Goal: Task Accomplishment & Management: Complete application form

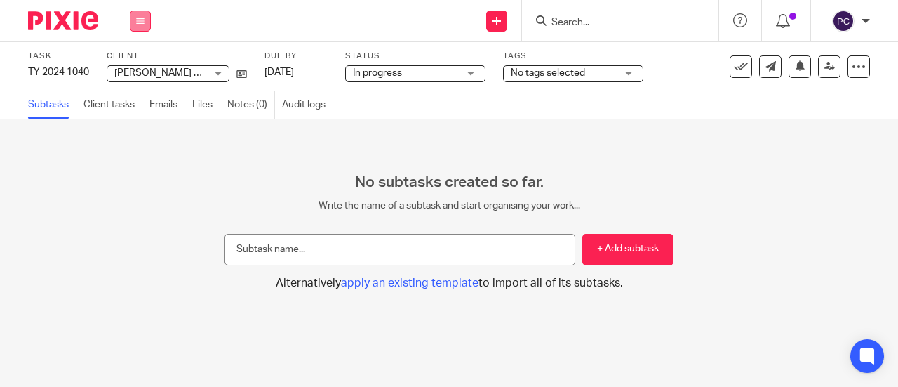
click at [137, 25] on button at bounding box center [140, 21] width 21 height 21
click at [133, 60] on li "Work" at bounding box center [139, 65] width 37 height 20
click at [140, 67] on link "Work" at bounding box center [133, 65] width 25 height 10
click at [140, 19] on icon at bounding box center [140, 21] width 8 height 8
click at [140, 67] on link "Work" at bounding box center [133, 65] width 25 height 10
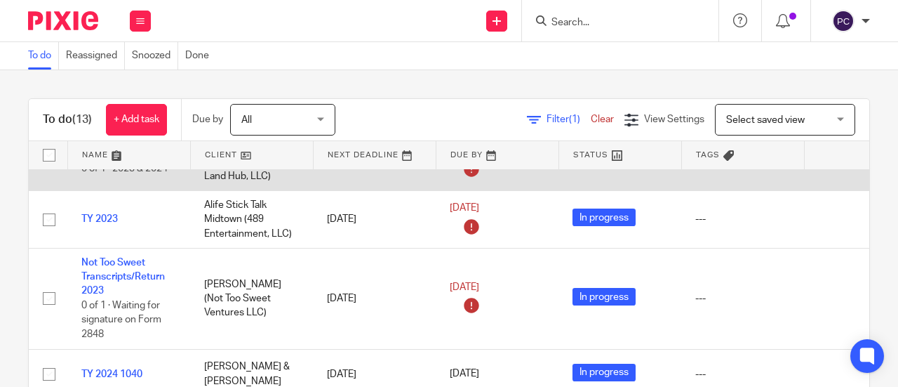
scroll to position [34, 0]
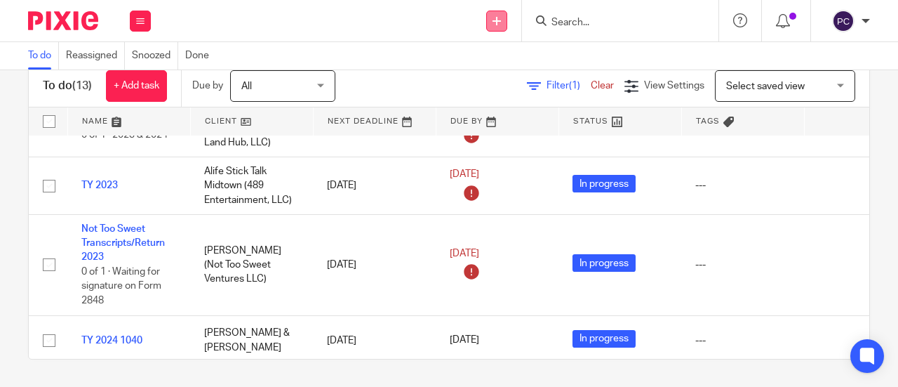
click at [503, 22] on link at bounding box center [496, 21] width 21 height 21
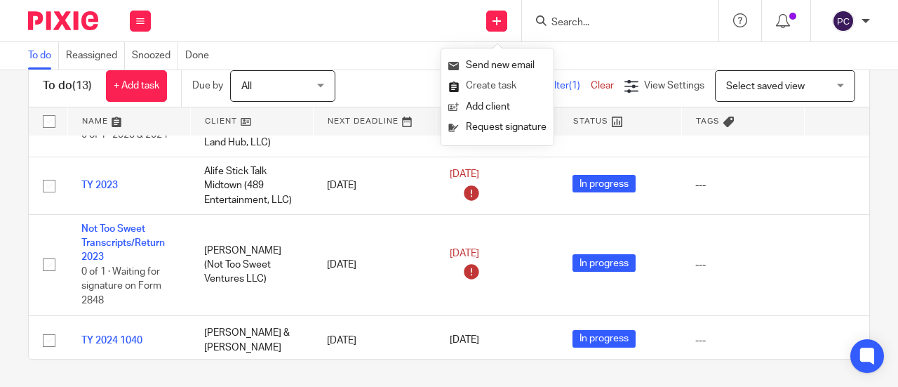
click at [477, 89] on link "Create task" at bounding box center [497, 86] width 98 height 20
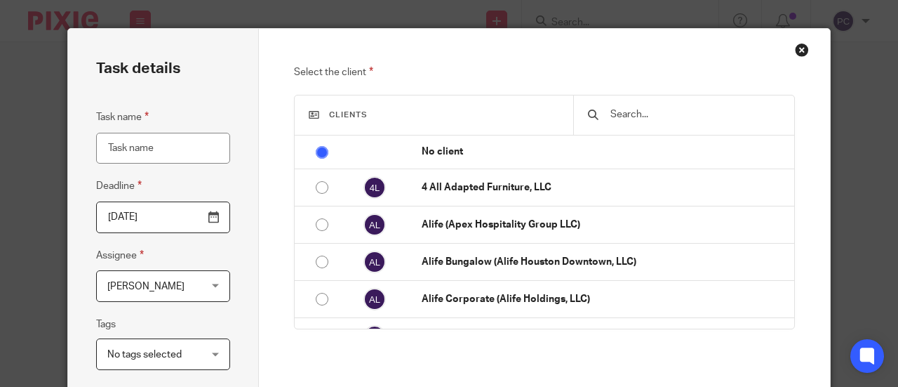
type input "r"
type input "REVIEW TY 2023"
click at [164, 284] on span "[PERSON_NAME]" at bounding box center [145, 286] width 77 height 10
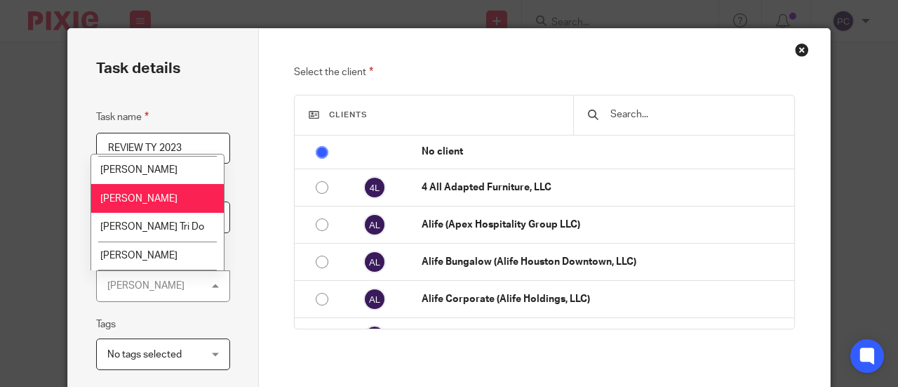
scroll to position [1283, 0]
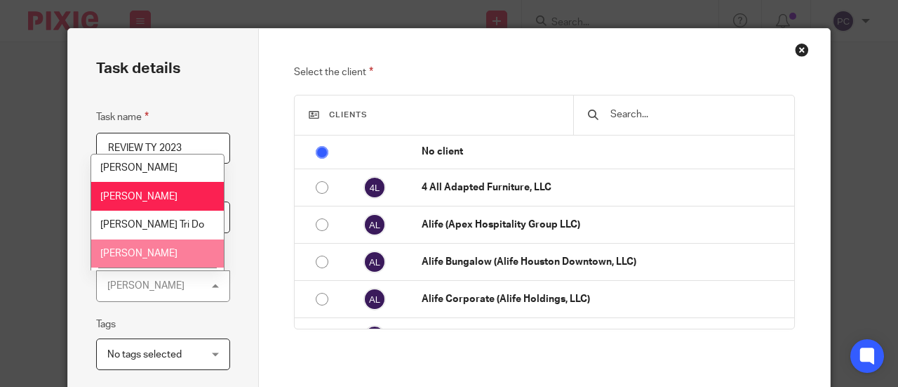
click at [136, 248] on span "Rahil Hamirani" at bounding box center [138, 253] width 77 height 10
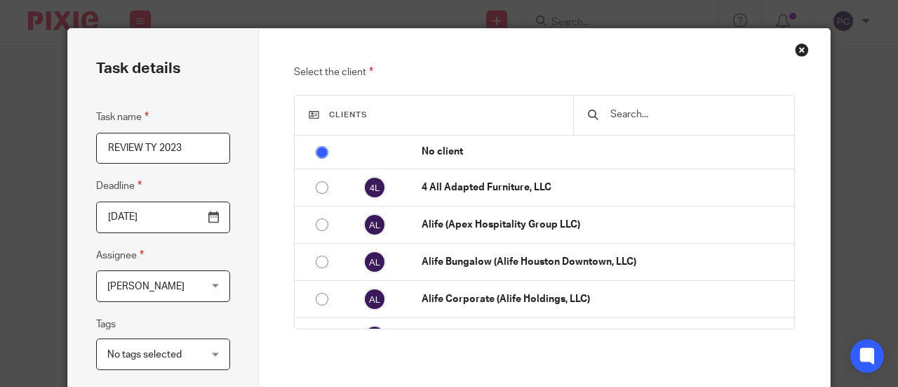
click at [194, 314] on div "Task name REVIEW TY 2023 Deadline 2025-08-24 Assignee Rahil Hamirani Rahil Hami…" at bounding box center [163, 281] width 134 height 344
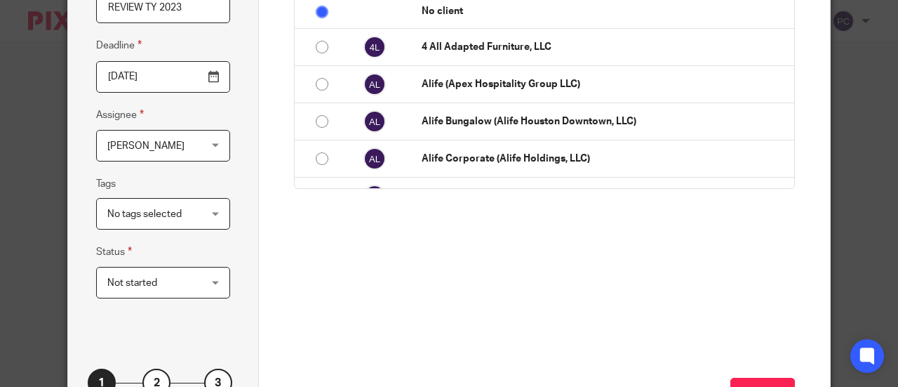
scroll to position [70, 0]
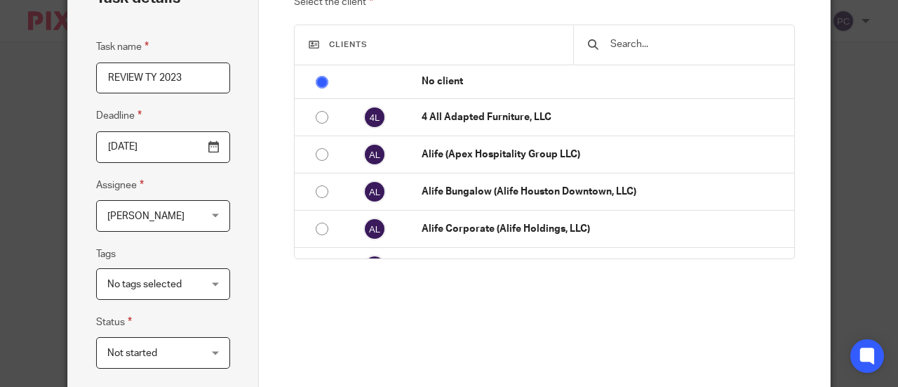
click at [651, 53] on div at bounding box center [683, 44] width 221 height 39
click at [651, 47] on input "text" at bounding box center [694, 43] width 171 height 15
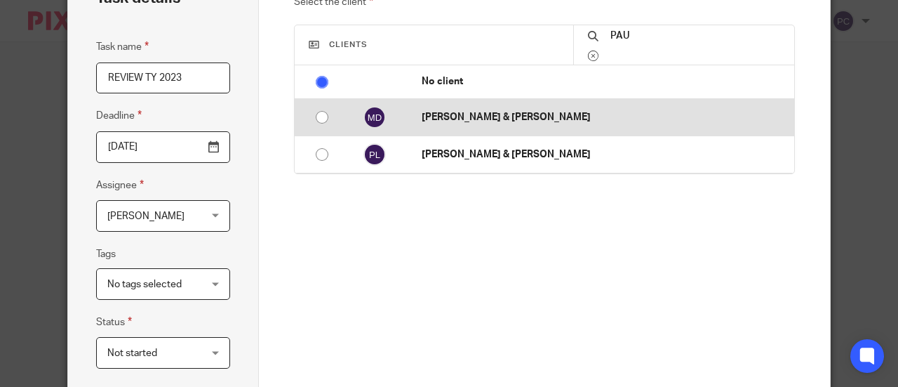
type input "PAU"
click at [424, 114] on p "[PERSON_NAME] & [PERSON_NAME]" at bounding box center [605, 117] width 366 height 14
radio input "false"
radio input "true"
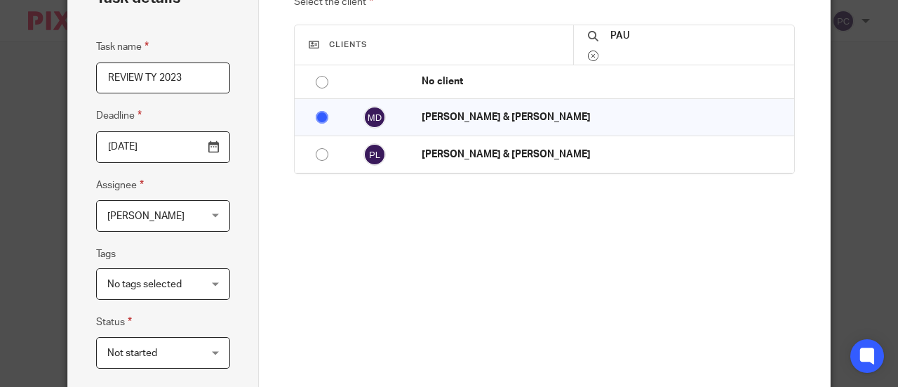
click at [439, 232] on div "Select the client Clients PAU No client 4 All Adapted Furniture, LLC Alife (Ape…" at bounding box center [545, 188] width 502 height 389
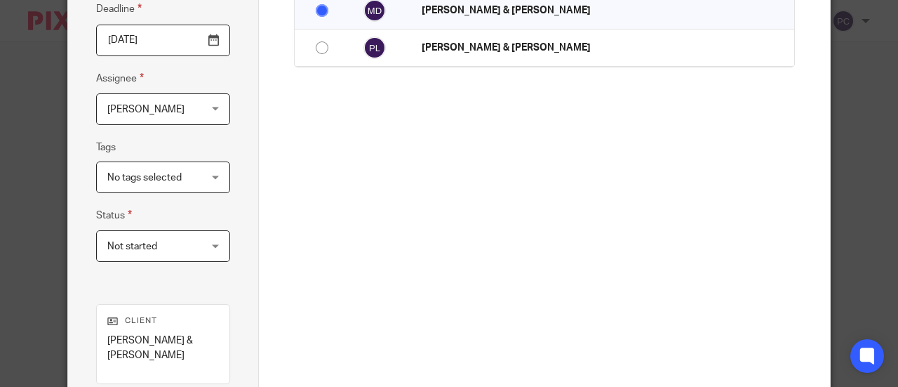
scroll to position [338, 0]
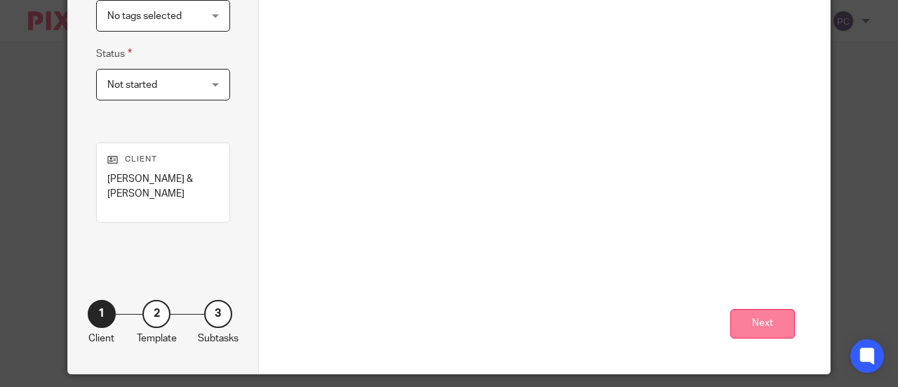
click at [747, 314] on button "Next" at bounding box center [763, 324] width 65 height 30
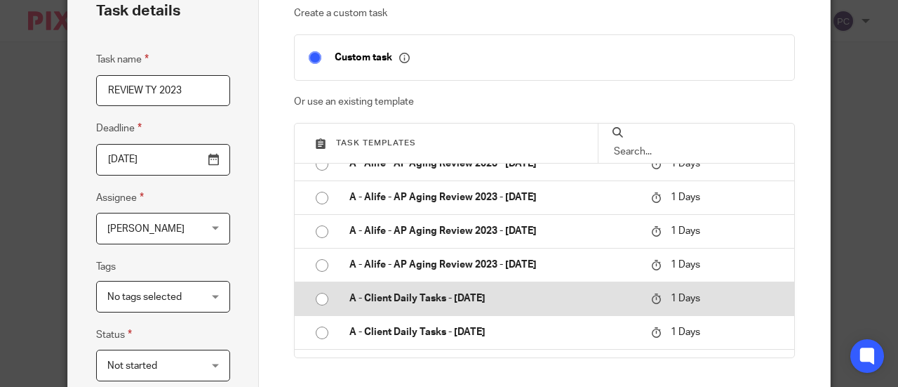
scroll to position [70, 0]
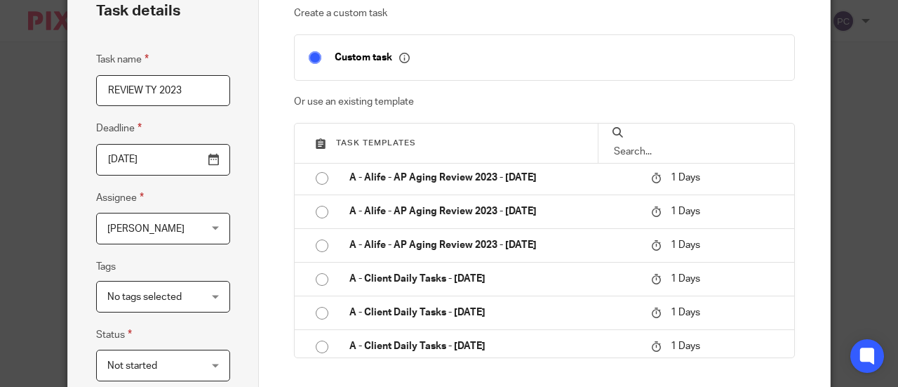
click at [734, 378] on div "Create a custom task Custom task Or use an existing template Task templates A -…" at bounding box center [545, 243] width 502 height 474
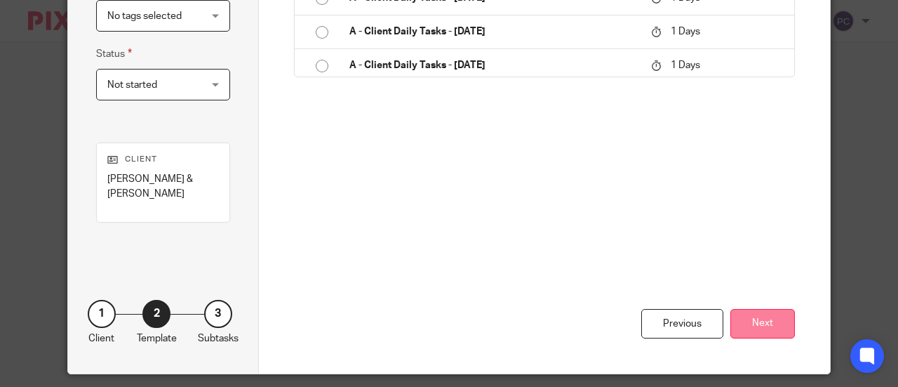
click at [755, 310] on button "Next" at bounding box center [763, 324] width 65 height 30
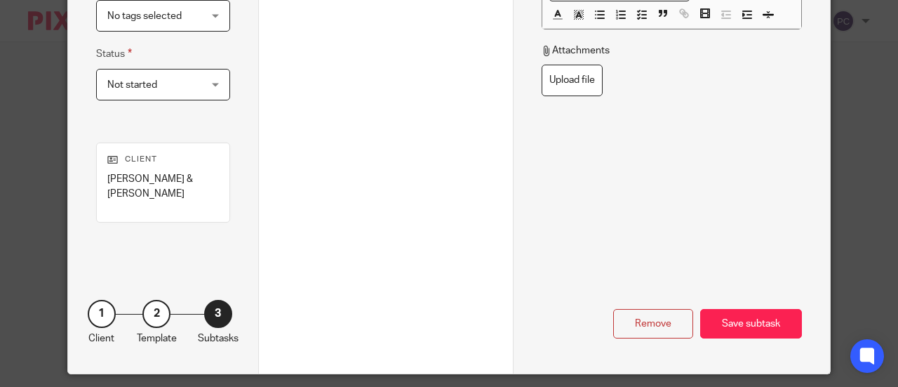
scroll to position [198, 0]
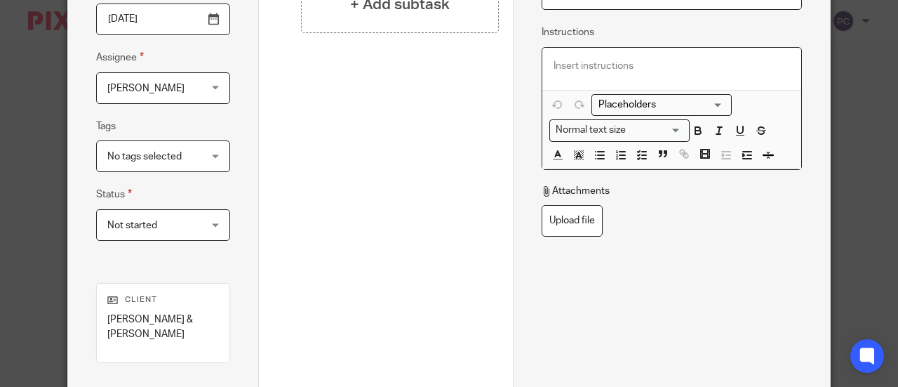
click at [561, 50] on div at bounding box center [673, 69] width 260 height 42
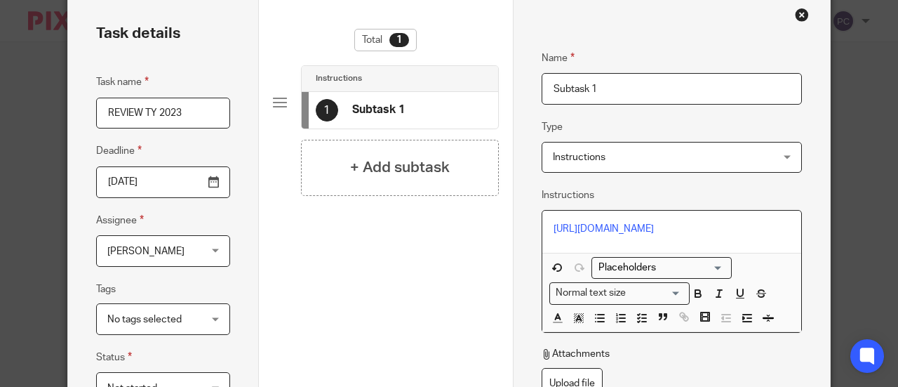
scroll to position [0, 0]
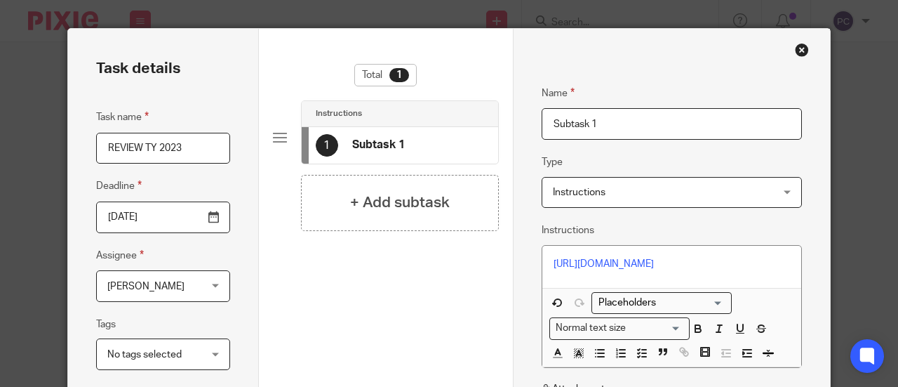
drag, startPoint x: 601, startPoint y: 114, endPoint x: 504, endPoint y: 119, distance: 97.7
click at [504, 119] on div "Task details Task name REVIEW TY 2023 Deadline 2025-08-24 Assignee Rahil Hamira…" at bounding box center [449, 370] width 762 height 683
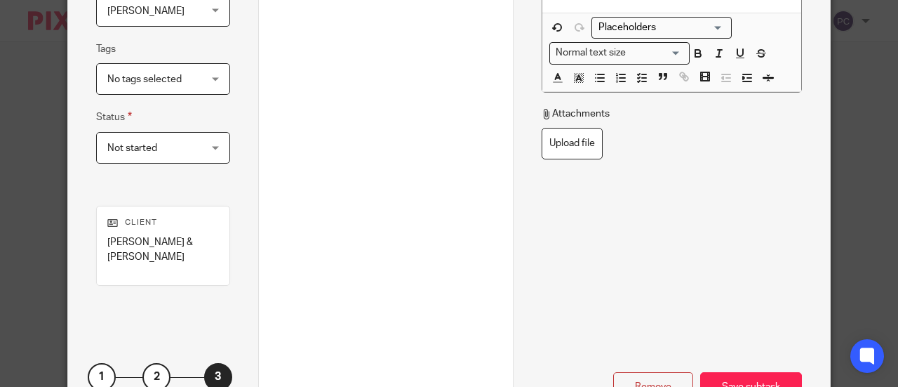
scroll to position [338, 0]
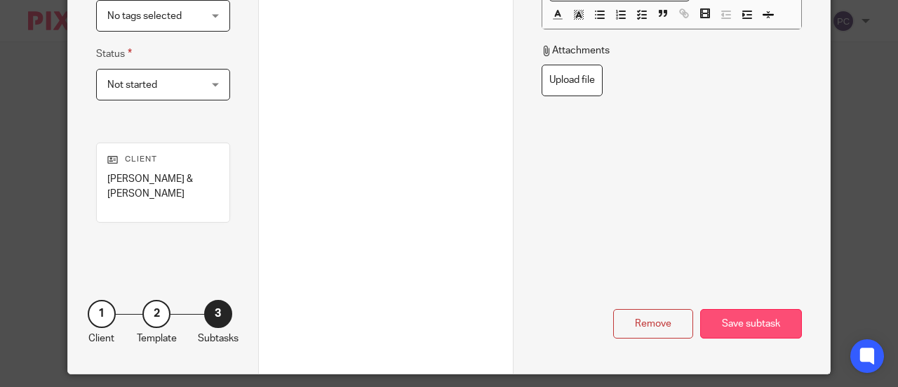
type input "TY 2023"
click at [754, 311] on div "Save subtask" at bounding box center [751, 324] width 102 height 30
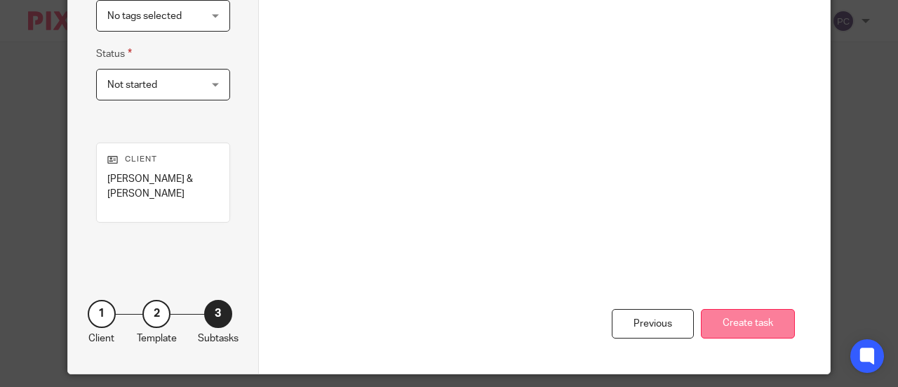
click at [772, 309] on button "Create task" at bounding box center [748, 324] width 94 height 30
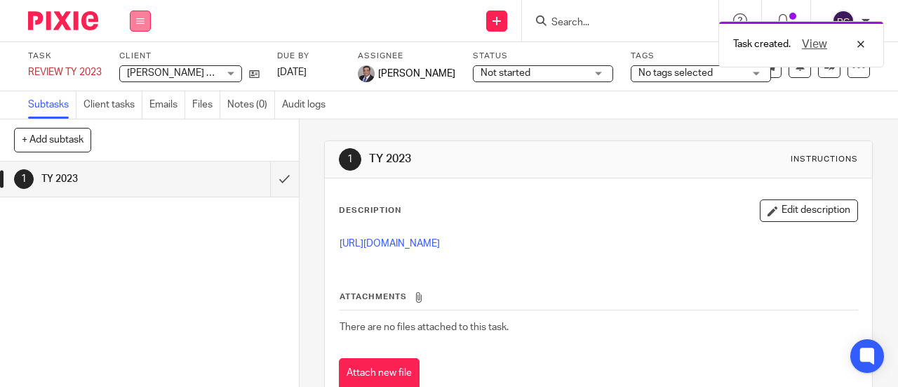
click at [142, 22] on icon at bounding box center [140, 21] width 8 height 8
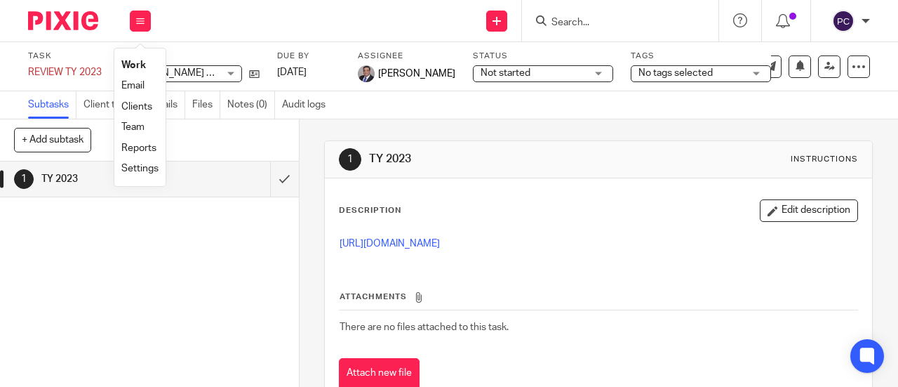
click at [139, 62] on link "Work" at bounding box center [133, 65] width 25 height 10
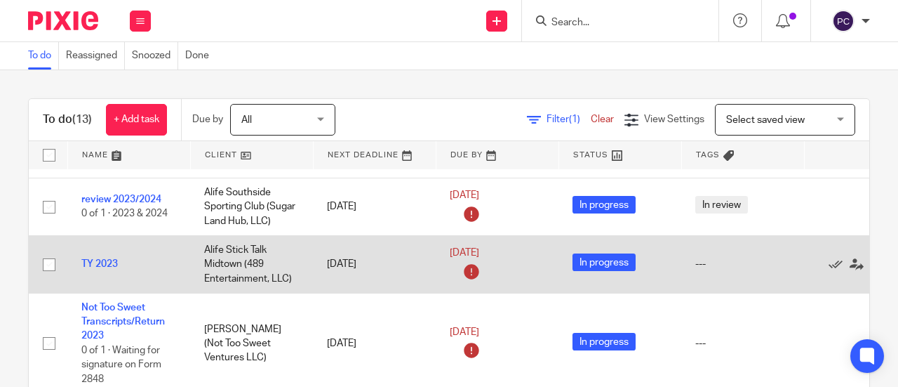
scroll to position [606, 0]
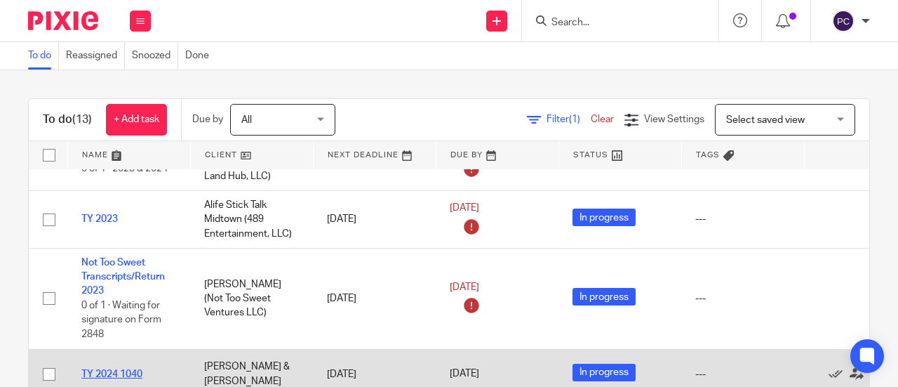
click at [104, 369] on link "TY 2024 1040" at bounding box center [111, 374] width 61 height 10
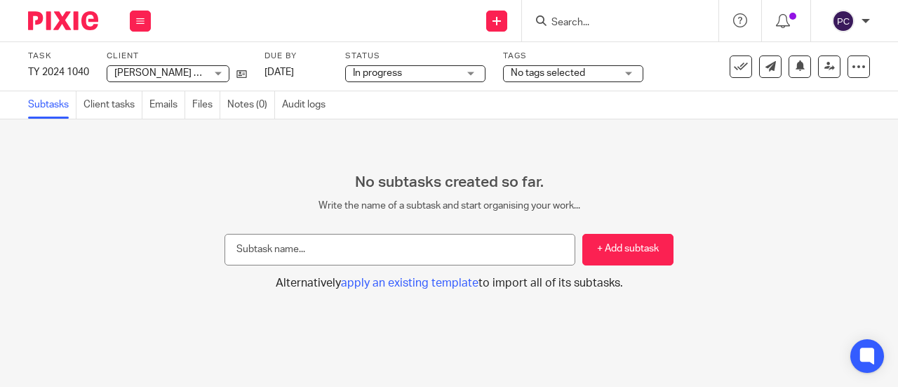
click at [376, 245] on input "text" at bounding box center [400, 250] width 351 height 32
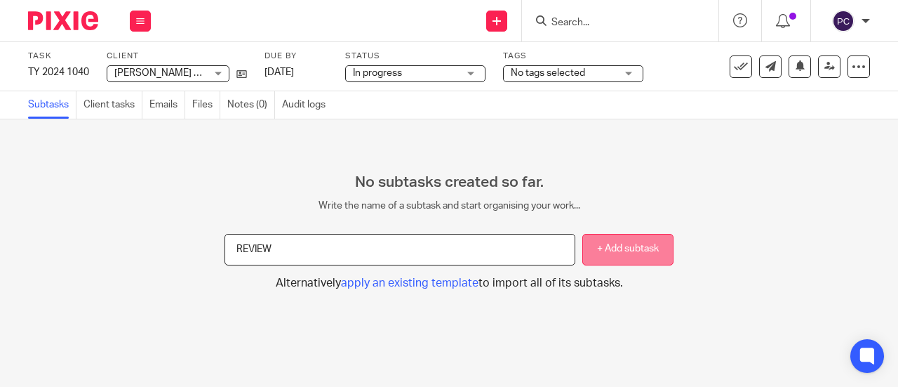
type input "REVIEW"
click at [627, 247] on button "+ Add subtask" at bounding box center [628, 250] width 91 height 32
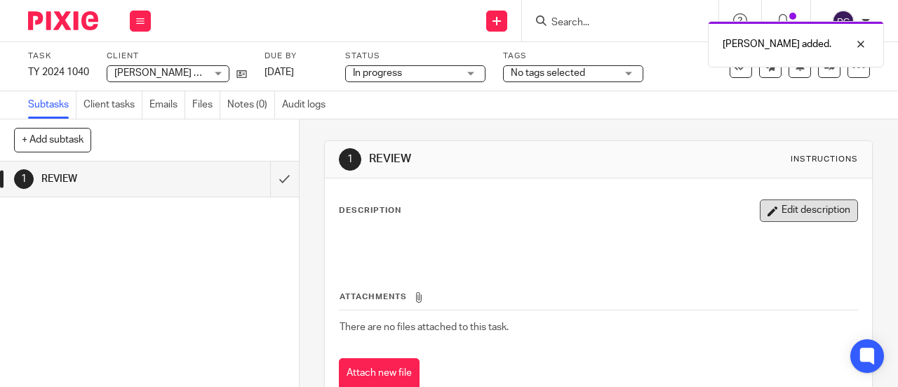
click at [797, 218] on button "Edit description" at bounding box center [809, 210] width 98 height 22
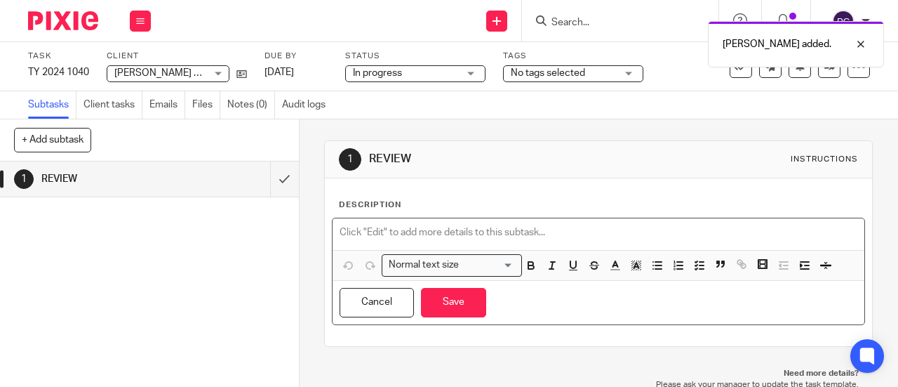
click at [439, 225] on p at bounding box center [599, 232] width 518 height 14
